Goal: Task Accomplishment & Management: Use online tool/utility

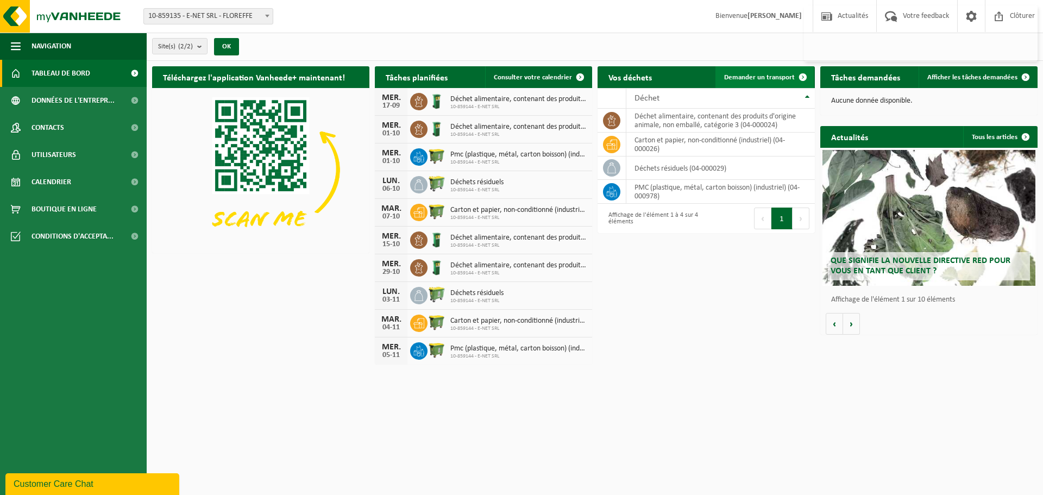
click at [769, 80] on span "Demander un transport" at bounding box center [759, 77] width 71 height 7
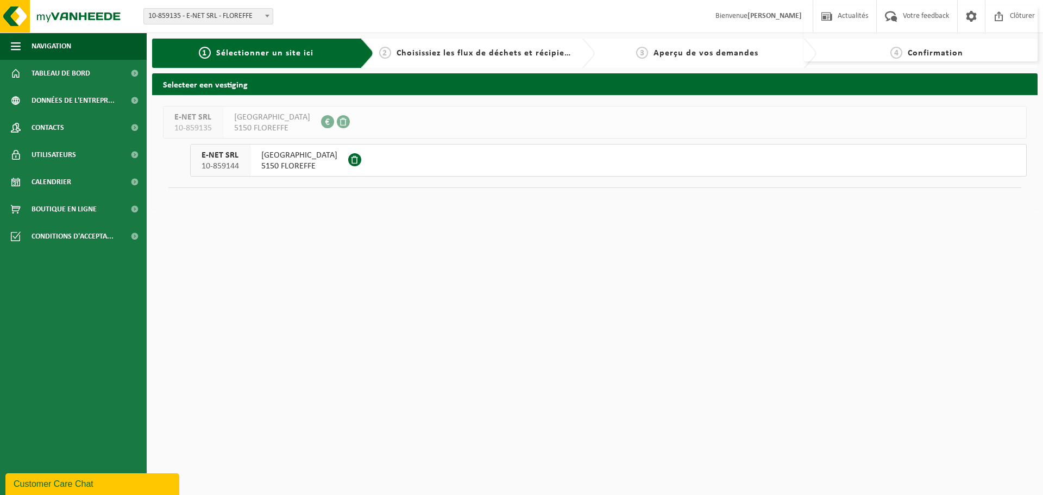
click at [288, 168] on span "5150 FLOREFFE" at bounding box center [299, 166] width 76 height 11
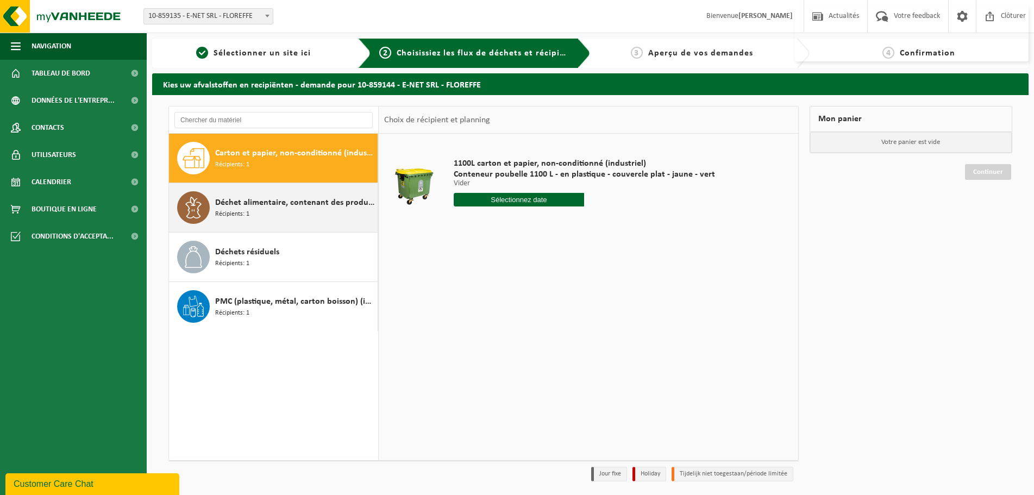
click at [263, 215] on div "Déchet alimentaire, contenant des produits d'origine animale, non emballé, caté…" at bounding box center [295, 207] width 160 height 33
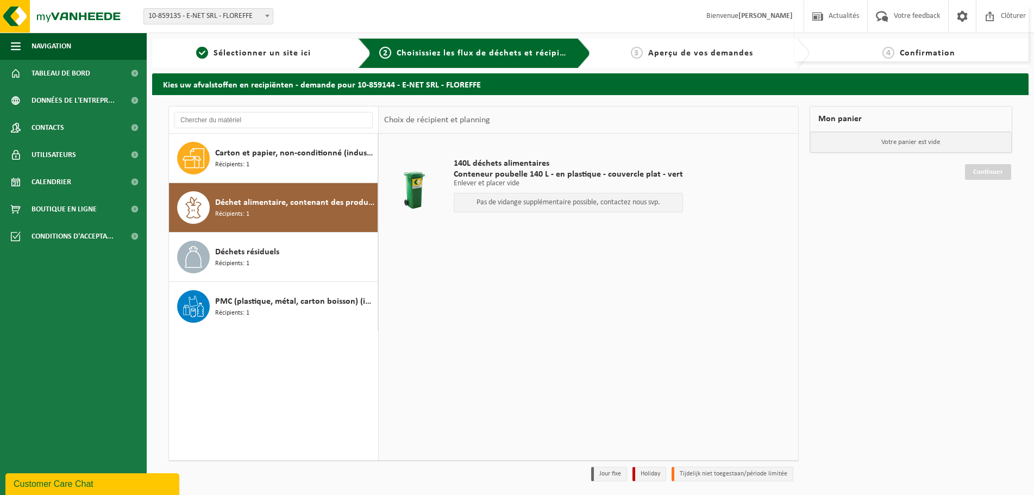
click at [537, 204] on p "Pas de vidange supplémentaire possible, contactez nous svp." at bounding box center [568, 203] width 217 height 8
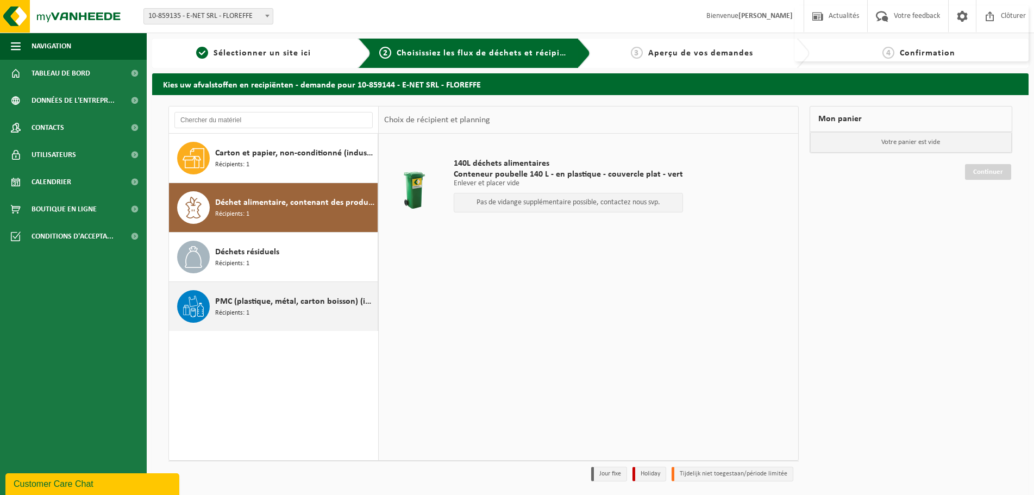
click at [278, 295] on span "PMC (plastique, métal, carton boisson) (industriel)" at bounding box center [295, 301] width 160 height 13
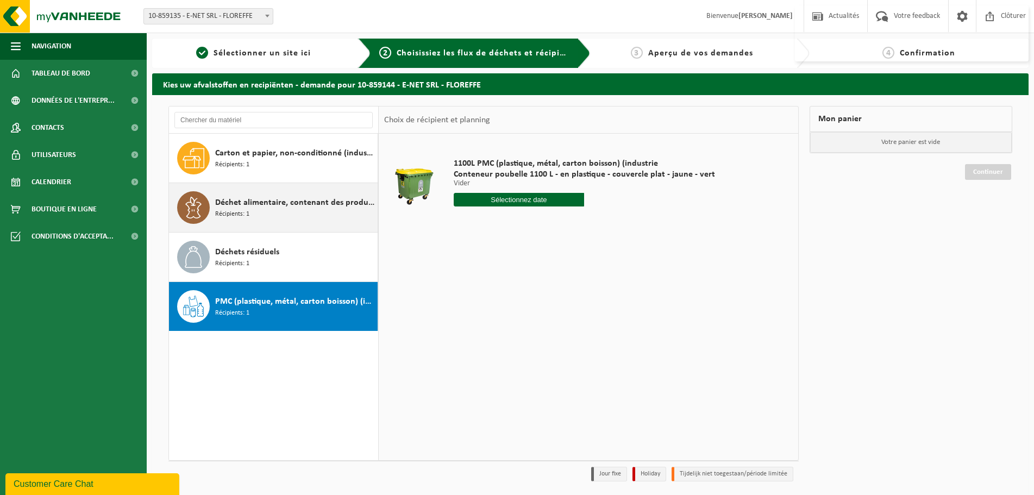
click at [248, 207] on span "Déchet alimentaire, contenant des produits d'origine animale, non emballé, caté…" at bounding box center [295, 202] width 160 height 13
